Goal: Task Accomplishment & Management: Use online tool/utility

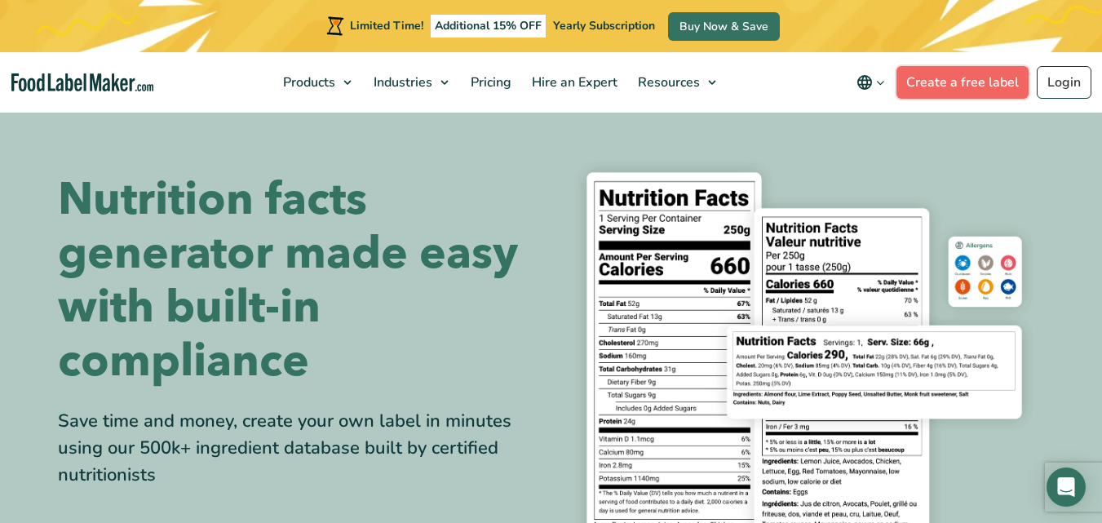
click at [955, 80] on link "Create a free label" at bounding box center [962, 82] width 132 height 33
click at [1067, 78] on link "Login" at bounding box center [1063, 82] width 55 height 33
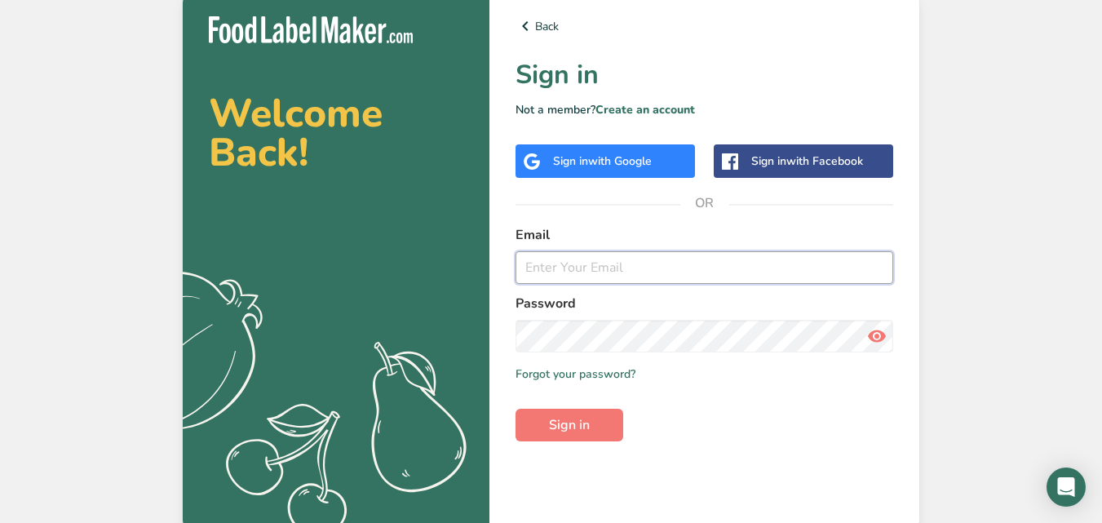
click at [585, 272] on input "email" at bounding box center [704, 267] width 378 height 33
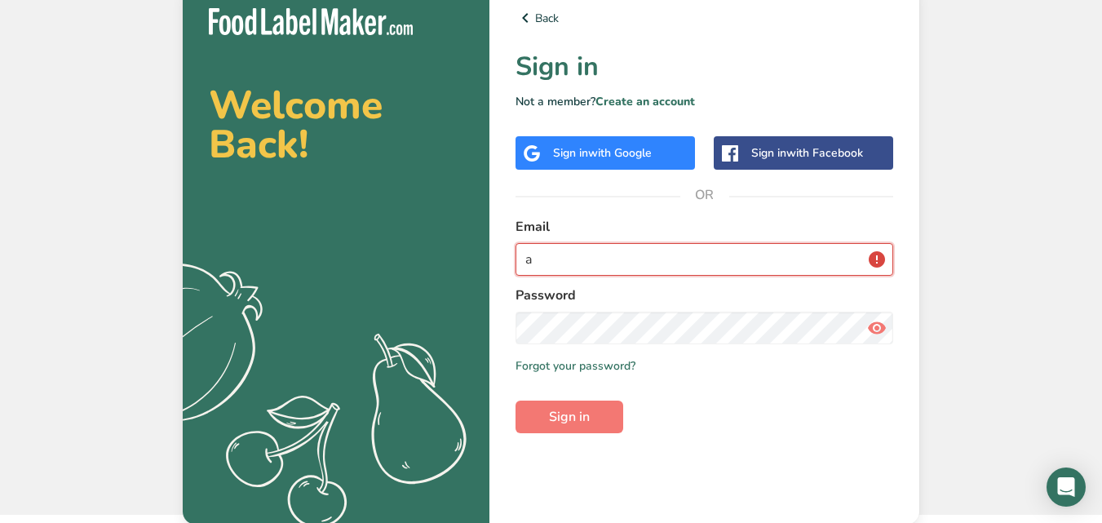
scroll to position [10, 0]
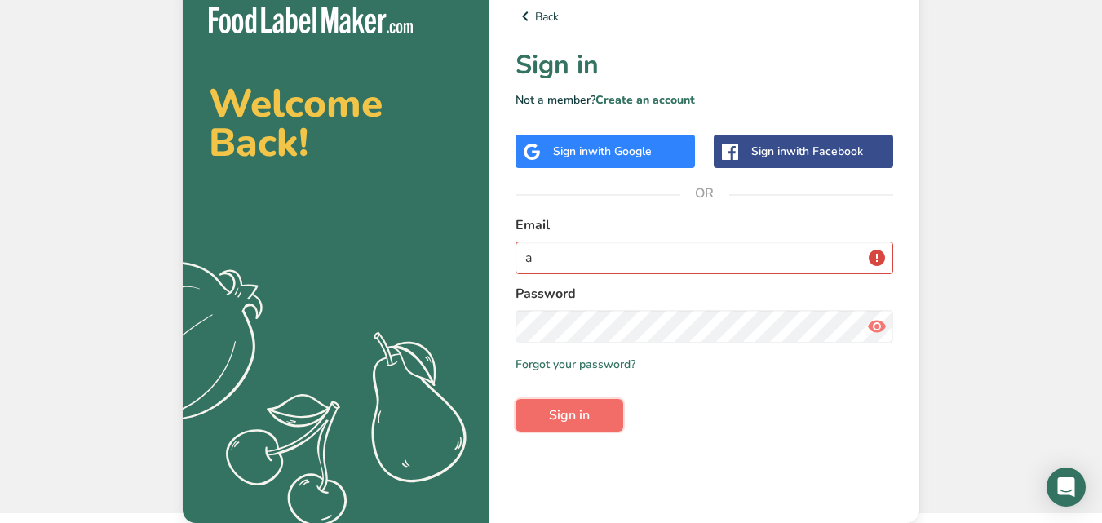
click at [577, 409] on form "Email a Password Remember me Forgot your password? Sign in" at bounding box center [704, 323] width 378 height 216
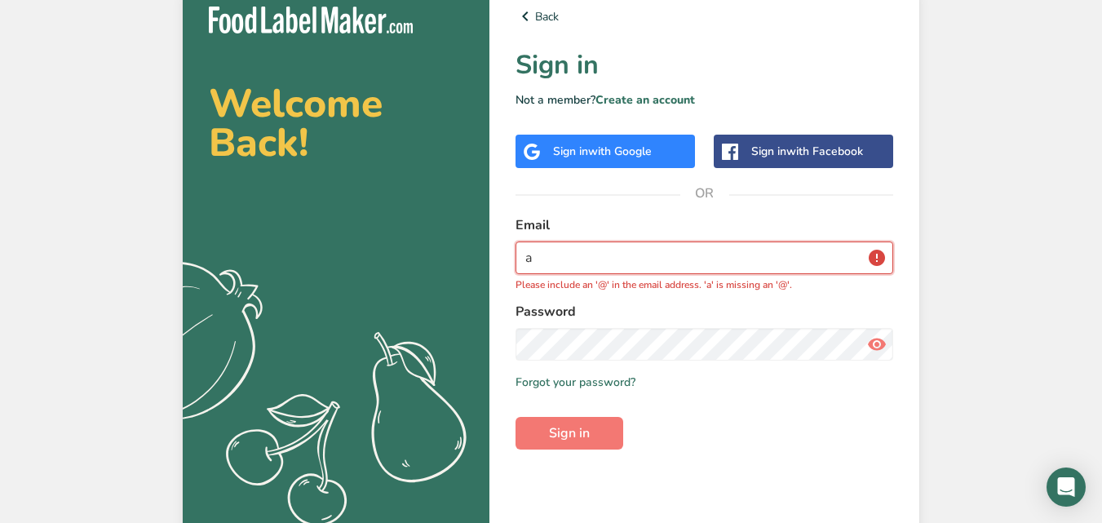
click at [608, 251] on input "a" at bounding box center [704, 257] width 378 height 33
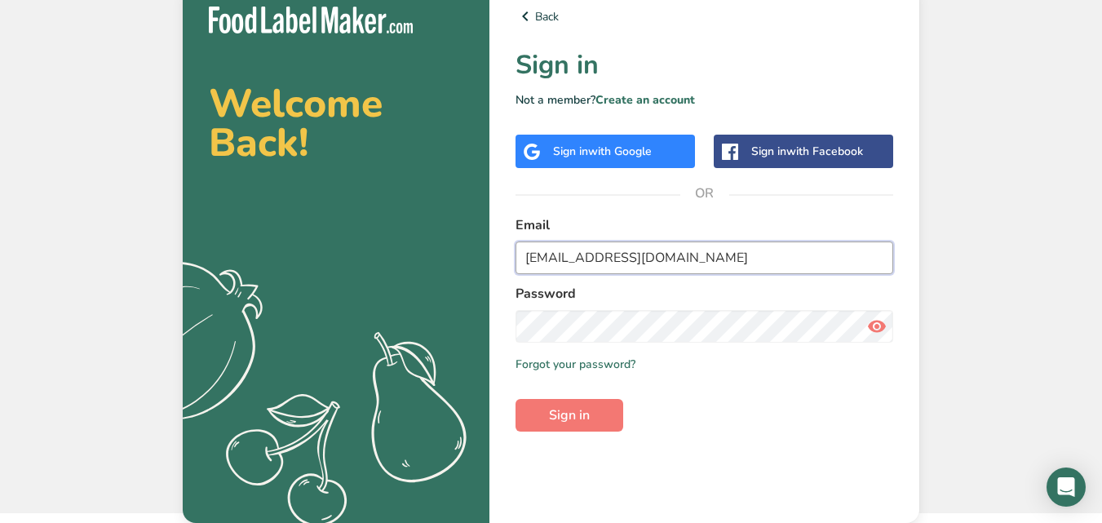
type input "amalini.intanbiotech@gmail.com"
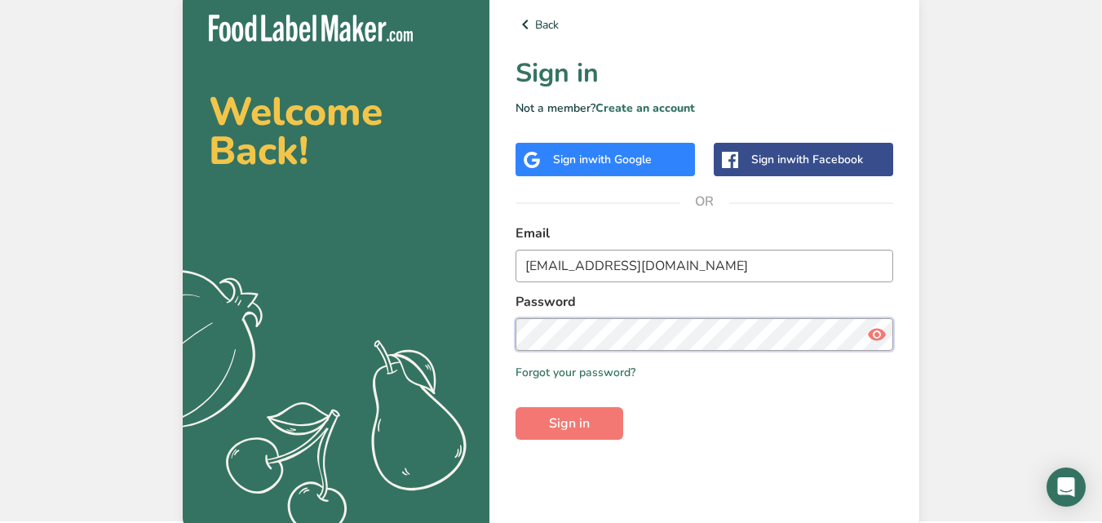
scroll to position [0, 0]
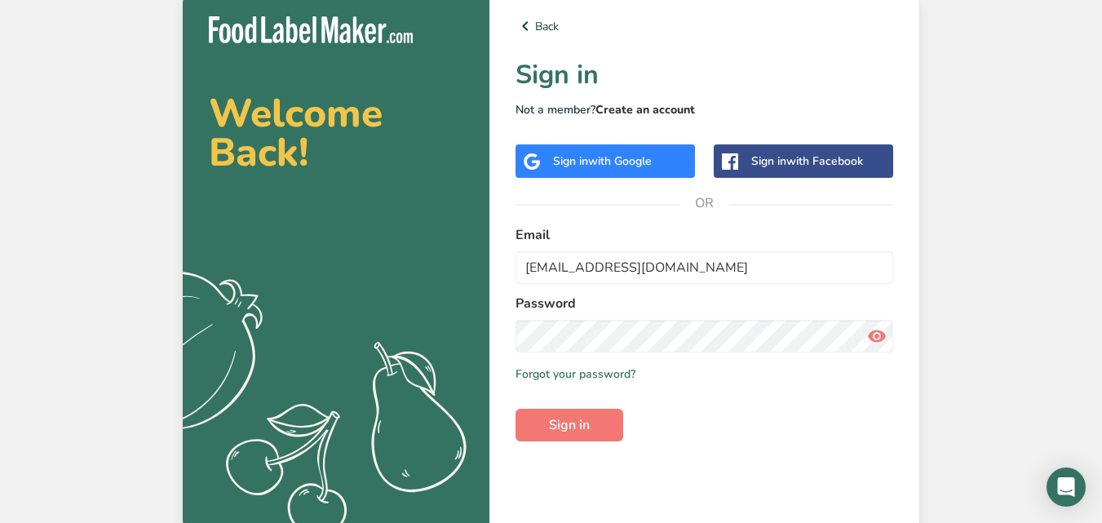
click at [639, 104] on link "Create an account" at bounding box center [644, 109] width 99 height 15
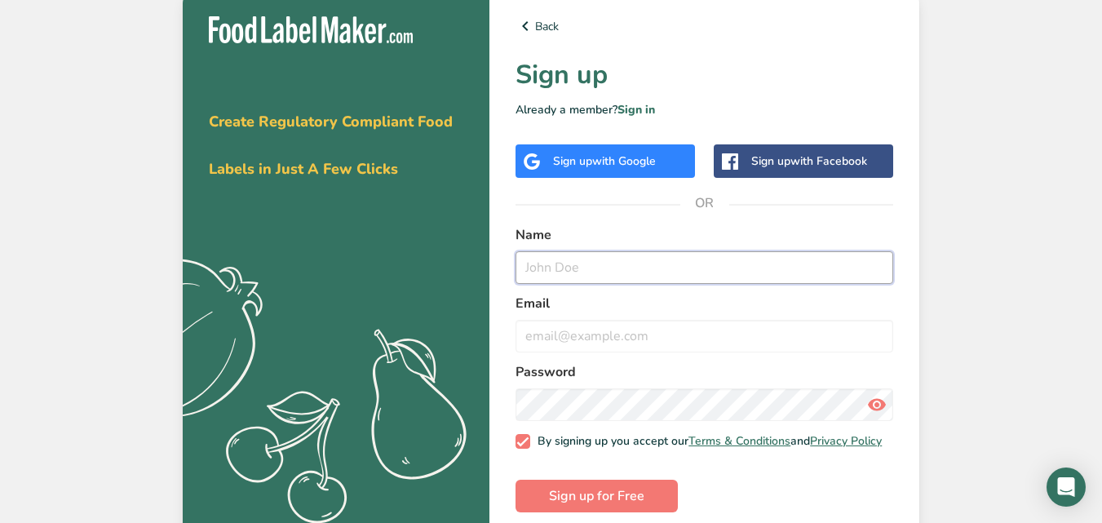
click at [608, 264] on input "text" at bounding box center [704, 267] width 378 height 33
type input "amalini"
click at [608, 344] on input "email" at bounding box center [704, 336] width 378 height 33
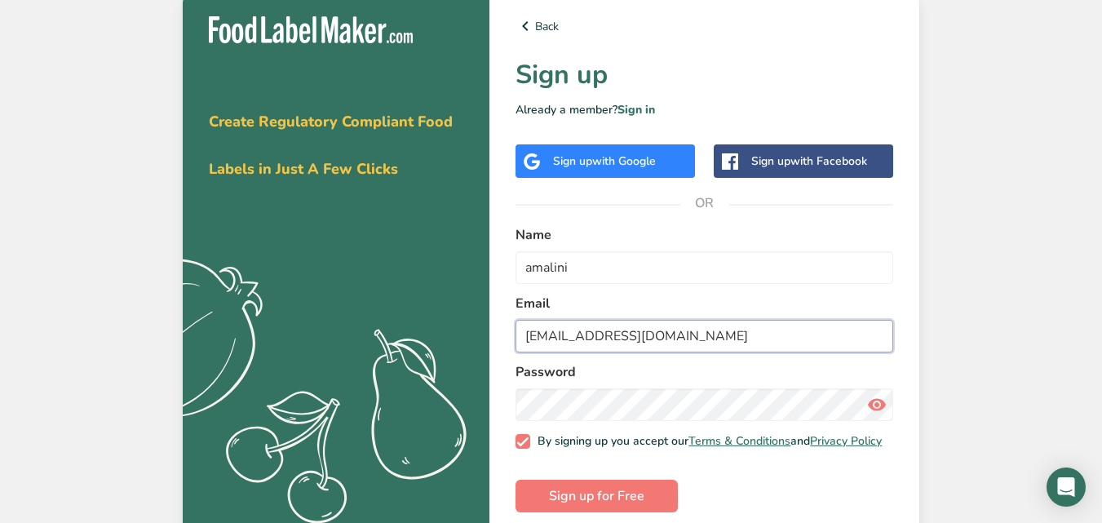
type input "amalini.intanbiotech@gmail.com"
click at [877, 407] on icon at bounding box center [877, 404] width 20 height 29
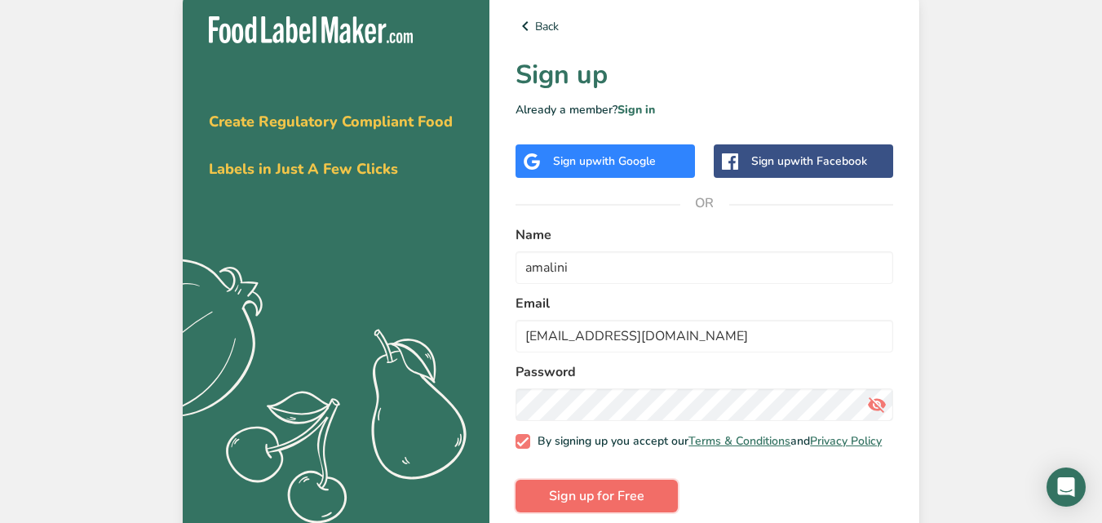
click at [566, 506] on span "Sign up for Free" at bounding box center [596, 496] width 95 height 20
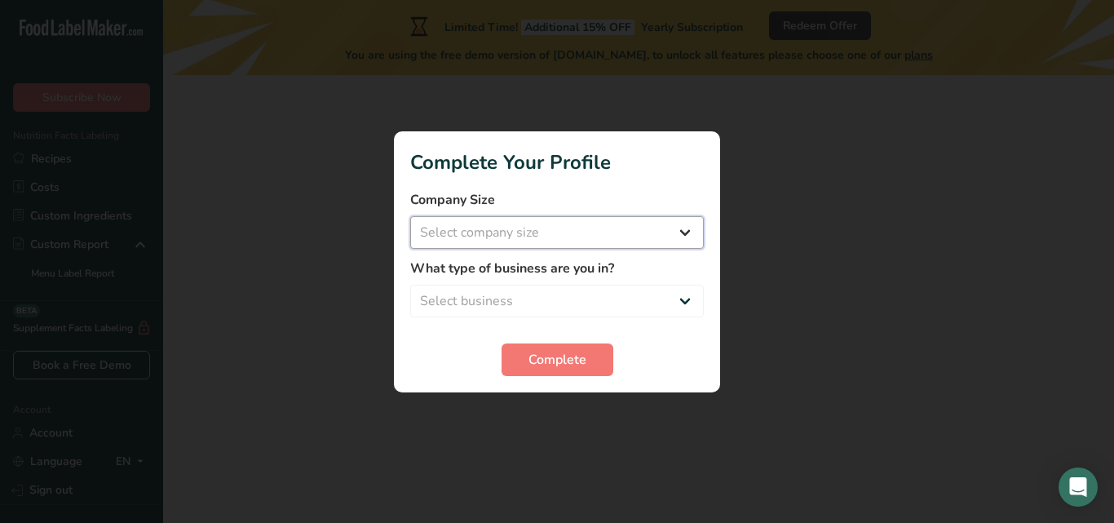
click at [497, 237] on select "Select company size Fewer than 10 Employees 10 to 50 Employees 51 to 500 Employ…" at bounding box center [557, 232] width 294 height 33
select select "2"
click at [410, 216] on select "Select company size Fewer than 10 Employees 10 to 50 Employees 51 to 500 Employ…" at bounding box center [557, 232] width 294 height 33
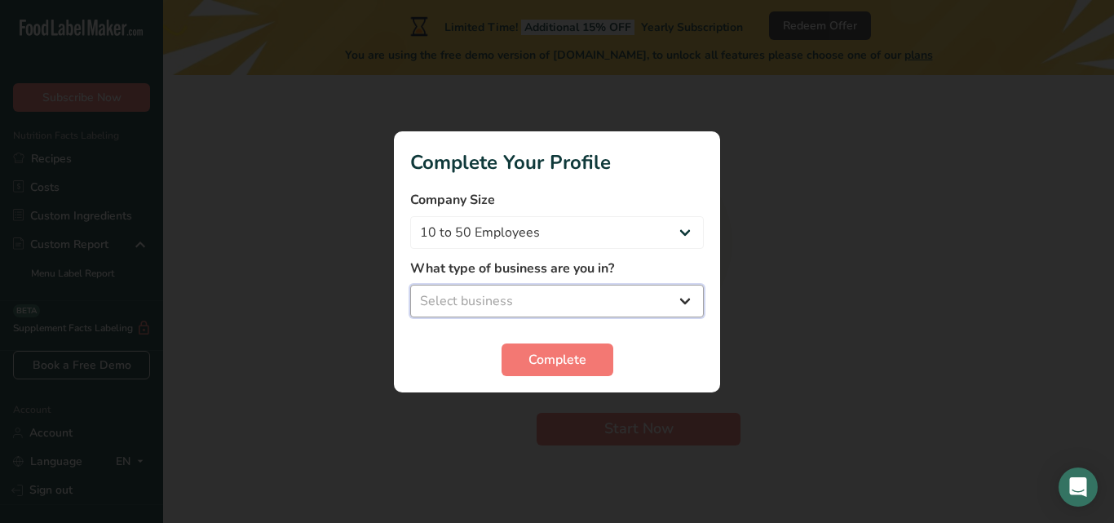
click at [488, 312] on select "Select business Packaged Food Manufacturer Restaurant & Cafe Bakery Meal Plans …" at bounding box center [557, 301] width 294 height 33
select select "1"
click at [410, 285] on select "Select business Packaged Food Manufacturer Restaurant & Cafe Bakery Meal Plans …" at bounding box center [557, 301] width 294 height 33
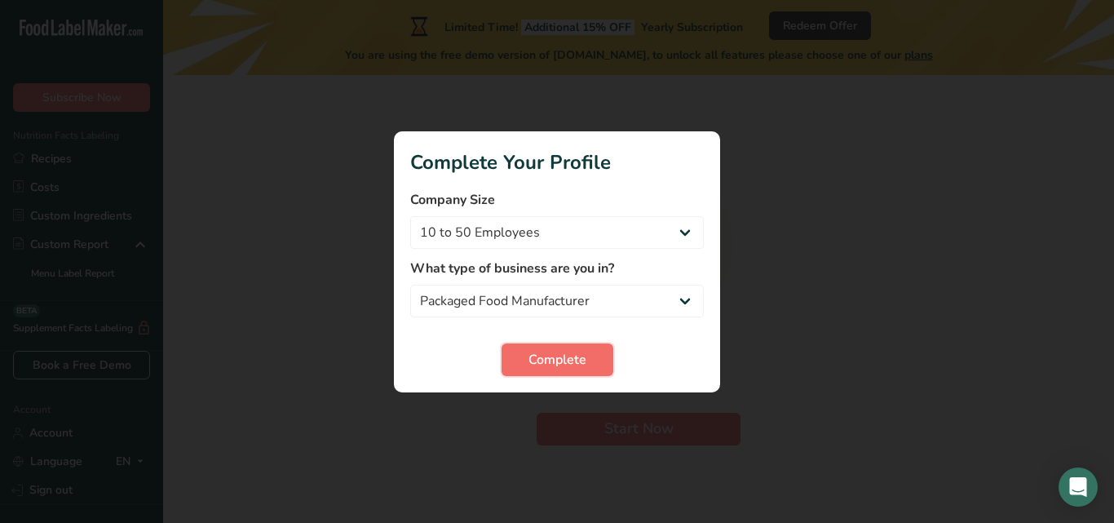
click at [563, 360] on span "Complete" at bounding box center [557, 360] width 58 height 20
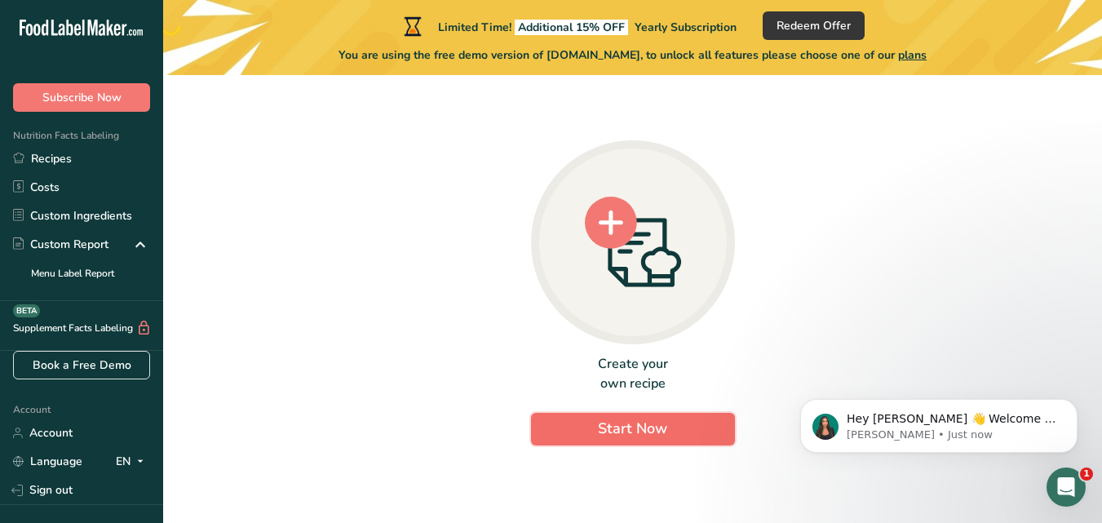
click at [588, 426] on button "Start Now" at bounding box center [633, 429] width 204 height 33
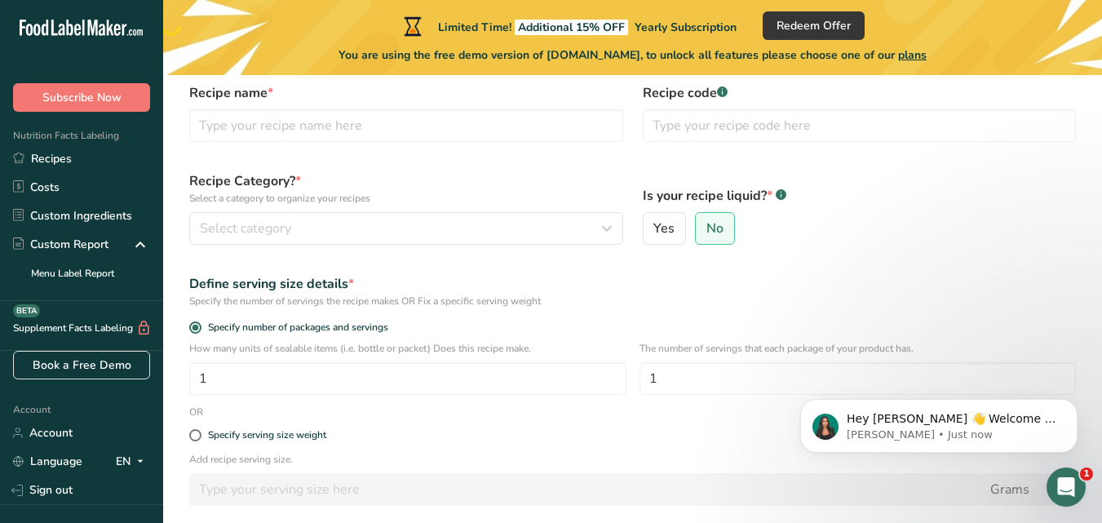
scroll to position [220, 0]
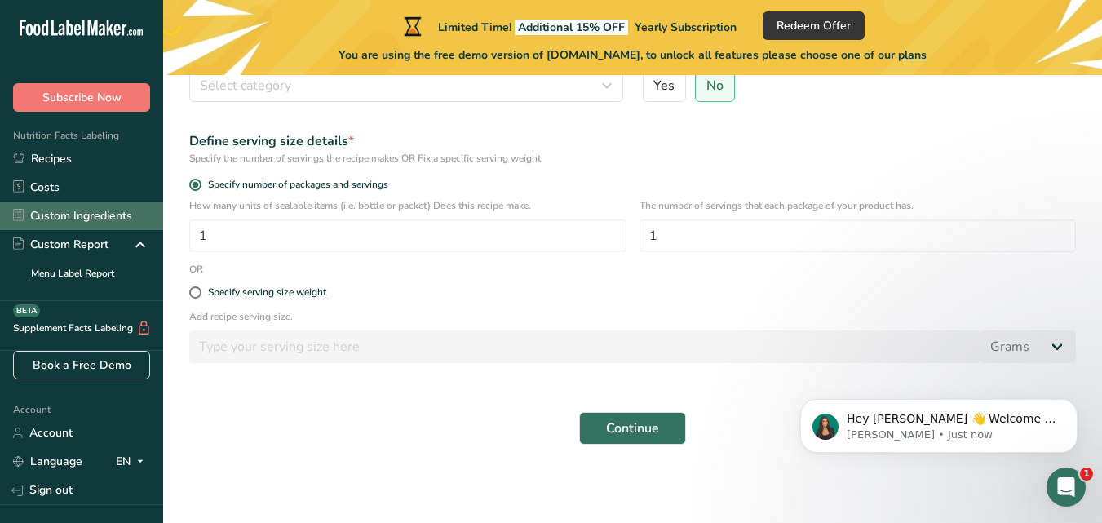
click at [108, 219] on link "Custom Ingredients" at bounding box center [81, 215] width 163 height 29
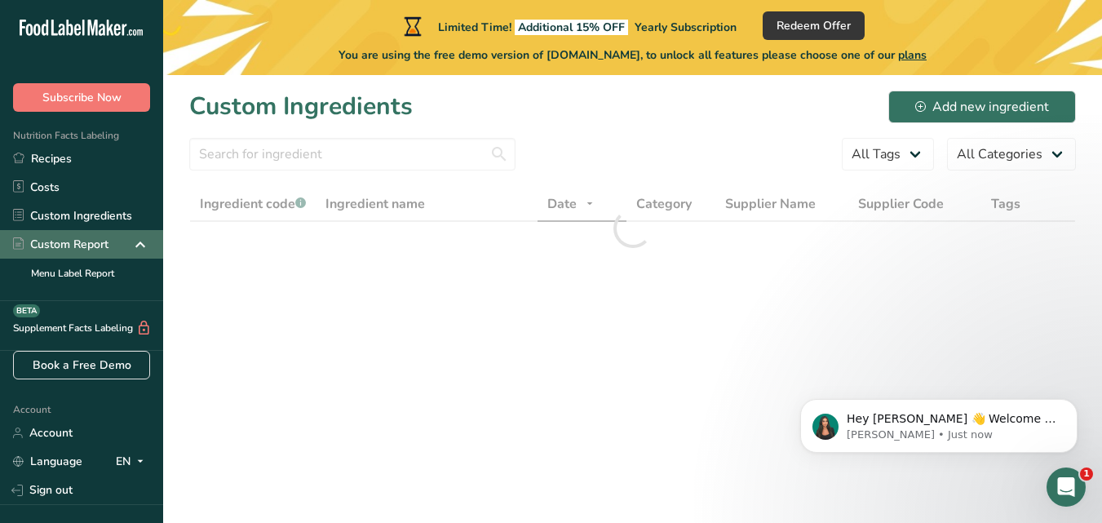
click at [111, 246] on div "Custom Report" at bounding box center [81, 244] width 163 height 29
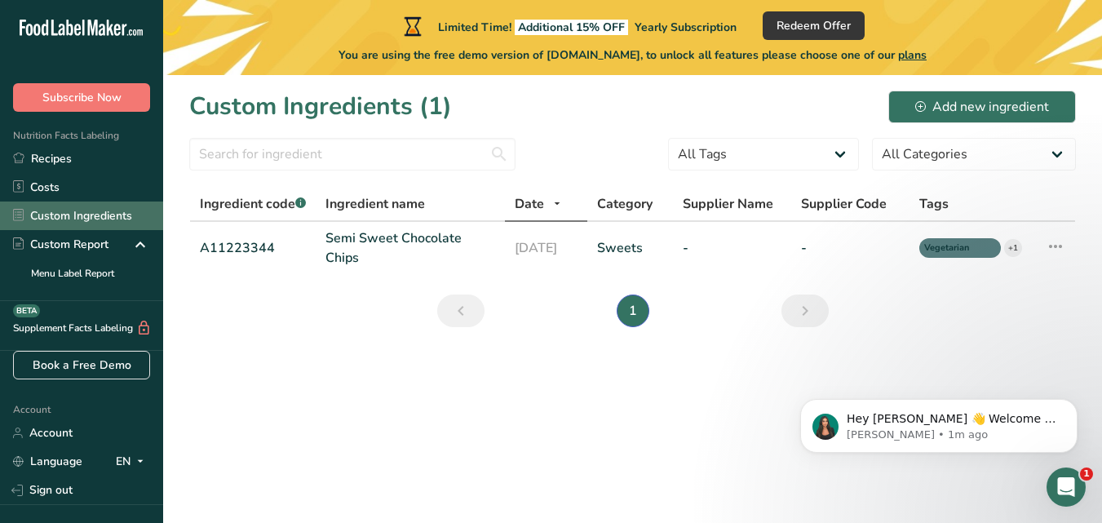
click at [77, 214] on link "Custom Ingredients" at bounding box center [81, 215] width 163 height 29
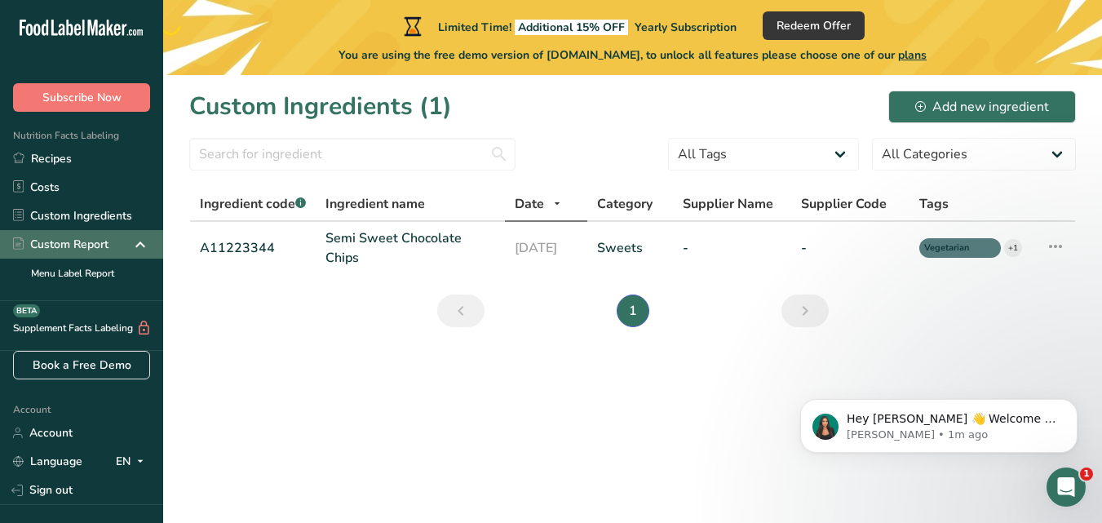
click at [61, 245] on div "Custom Report" at bounding box center [60, 244] width 95 height 17
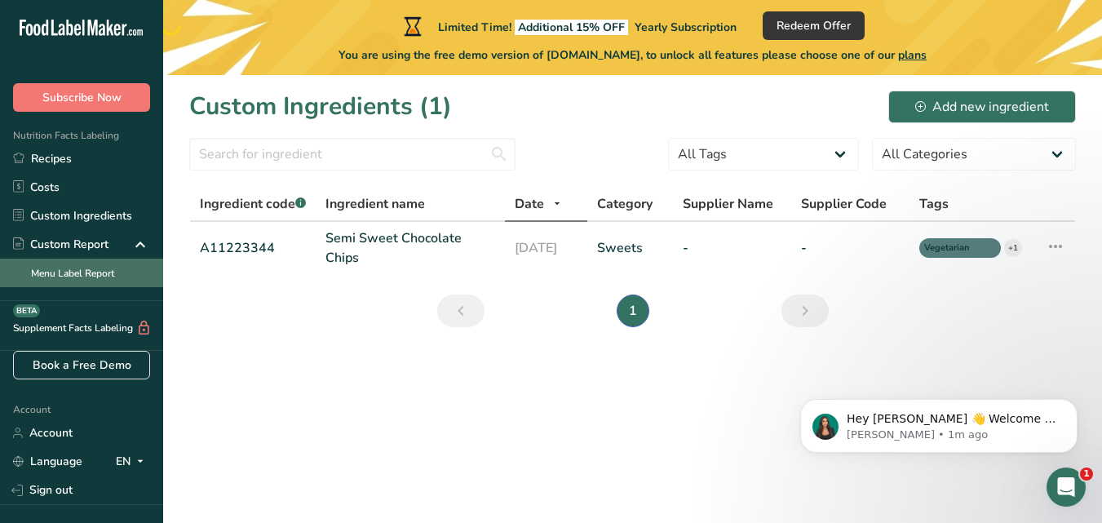
click at [65, 268] on link "Menu Label Report" at bounding box center [81, 273] width 163 height 29
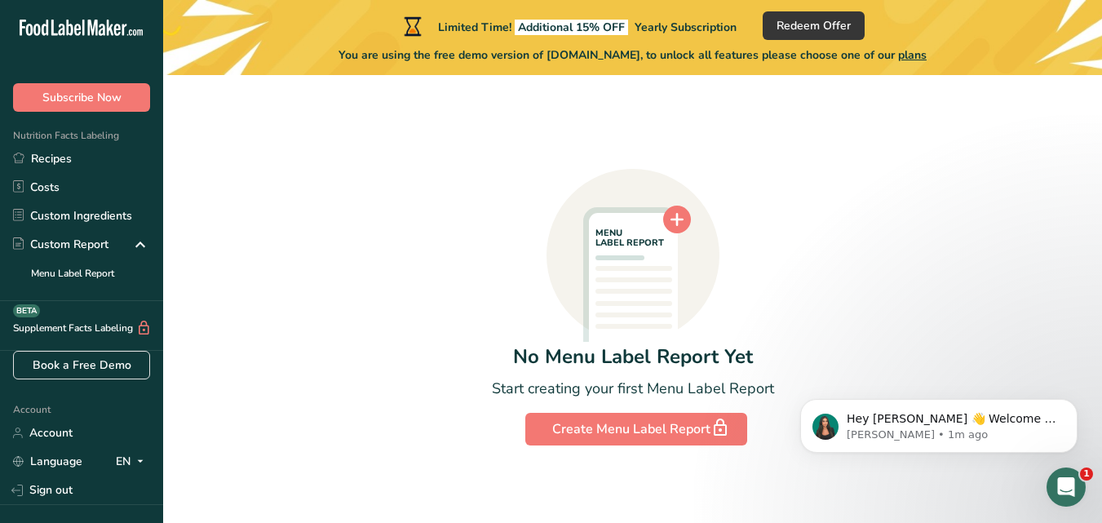
scroll to position [90, 0]
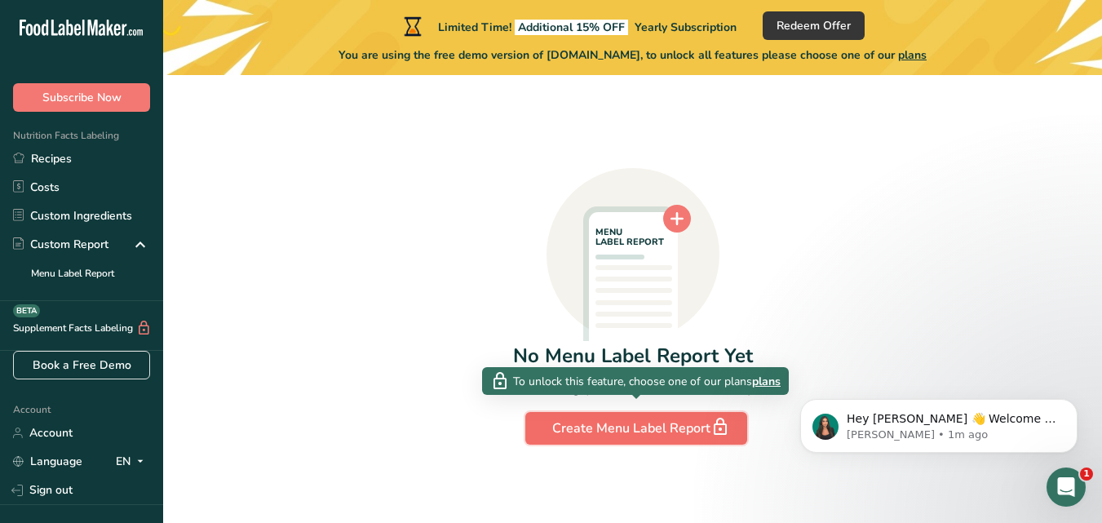
click at [616, 433] on div "Create Menu Label Report" at bounding box center [636, 428] width 168 height 23
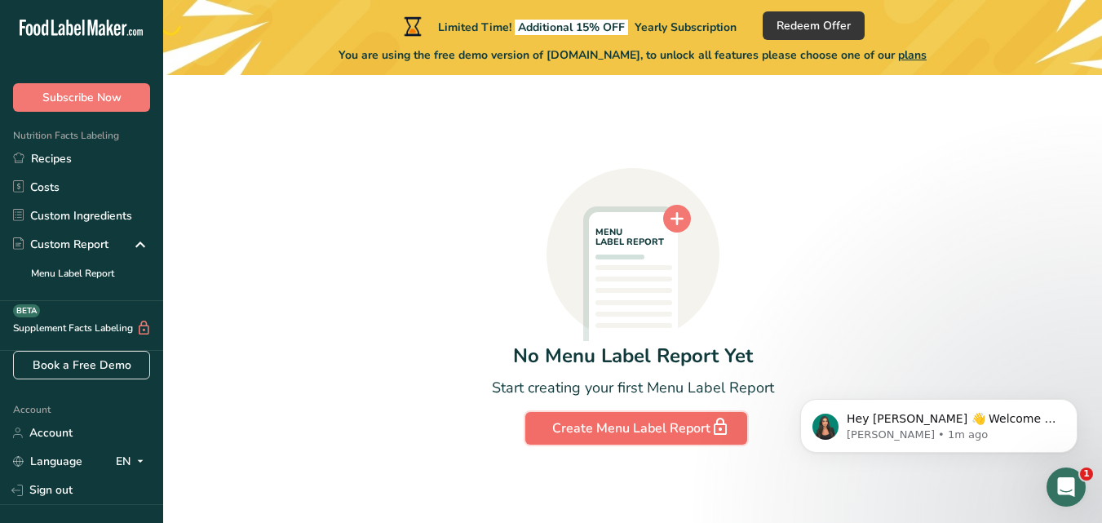
click at [678, 420] on div "Create Menu Label Report" at bounding box center [636, 428] width 168 height 23
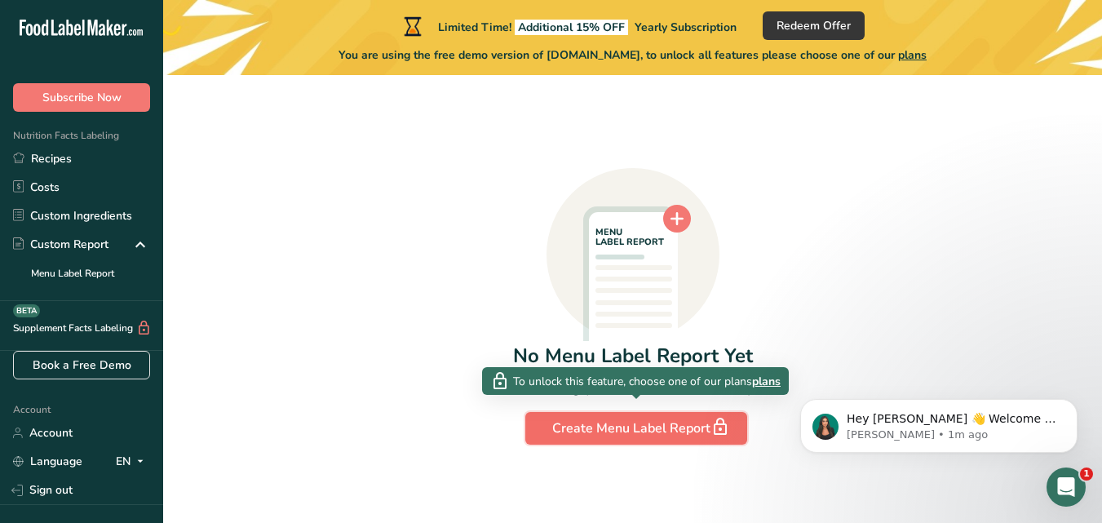
click at [714, 425] on icon "button" at bounding box center [720, 426] width 20 height 29
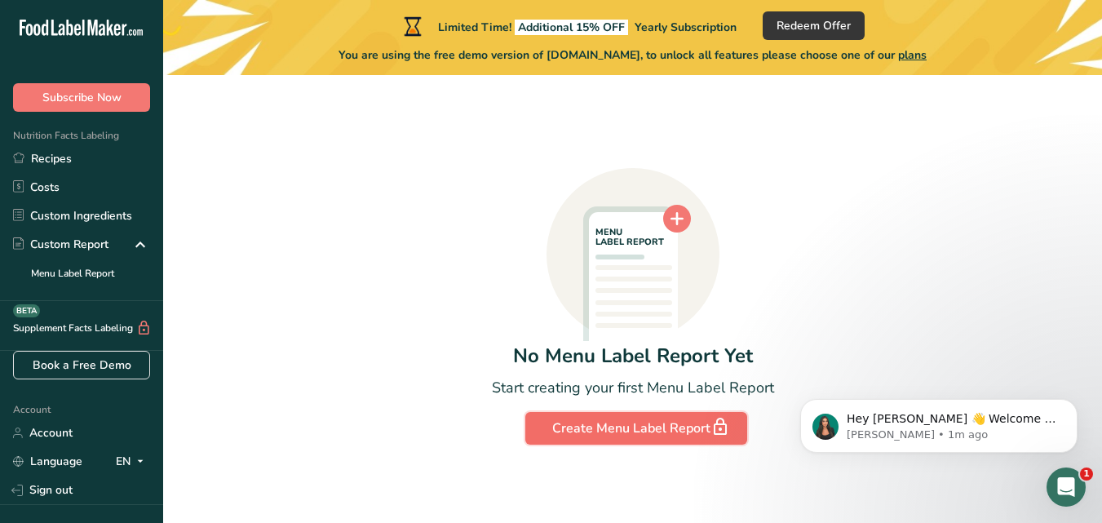
click at [714, 425] on icon "button" at bounding box center [720, 426] width 20 height 29
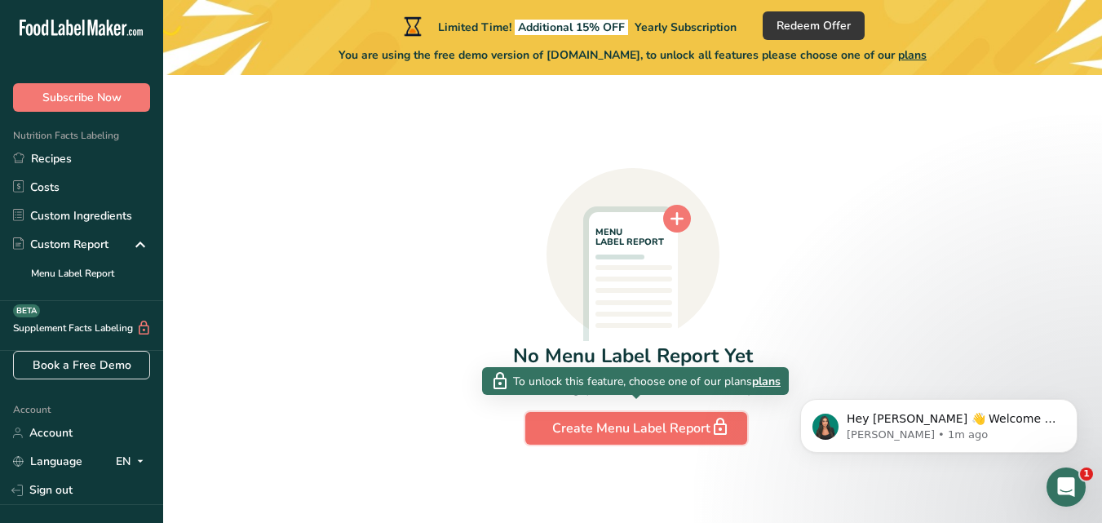
click at [714, 425] on icon "button" at bounding box center [720, 426] width 20 height 29
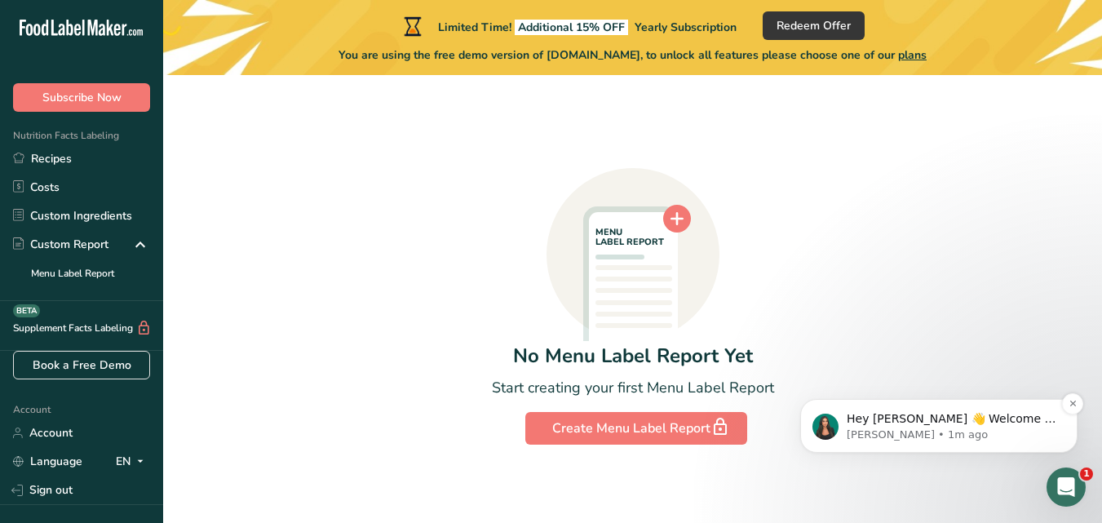
click at [957, 431] on p "Aya • 1m ago" at bounding box center [951, 434] width 210 height 15
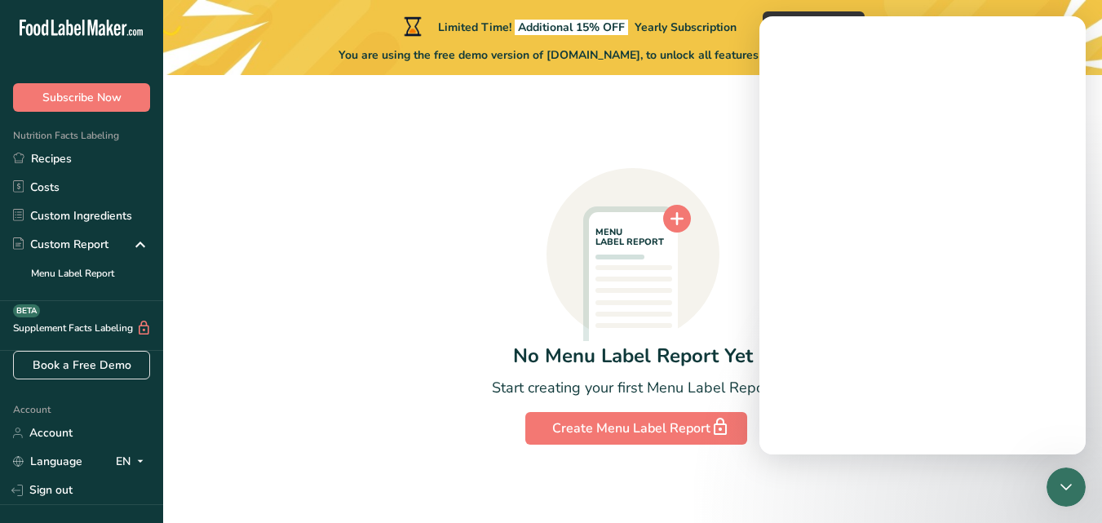
scroll to position [0, 0]
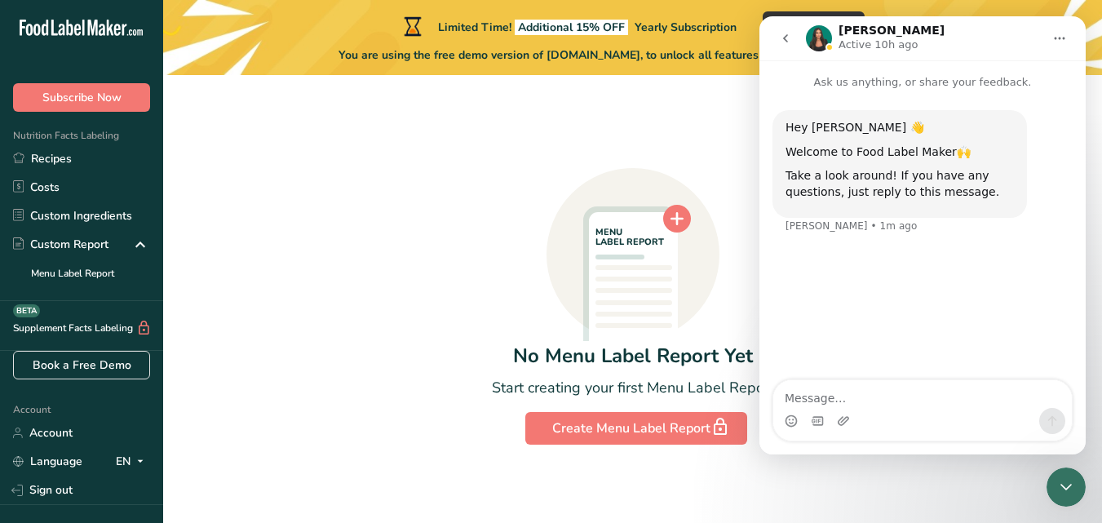
click at [663, 140] on div "MENU LABEL REPORT No Menu Label Report Yet Start creating your first Menu Label…" at bounding box center [632, 239] width 886 height 409
